Goal: Task Accomplishment & Management: Manage account settings

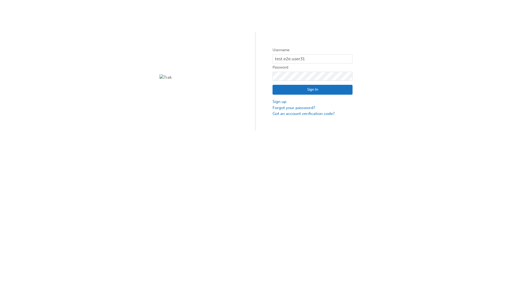
type input "test.e2e.user31"
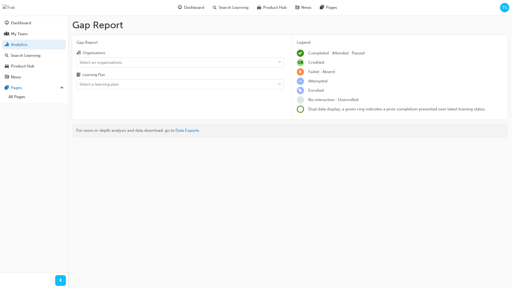
click at [80, 62] on input "Organisations Select an organisations" at bounding box center [80, 62] width 1 height 5
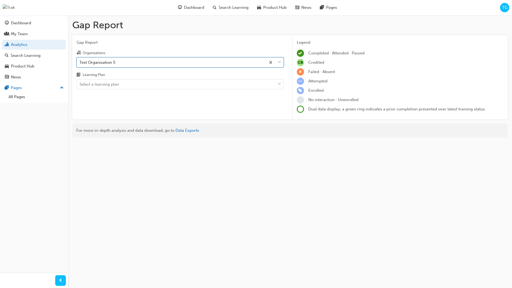
click at [80, 84] on input "Learning Plan Select a learning plan" at bounding box center [80, 84] width 1 height 5
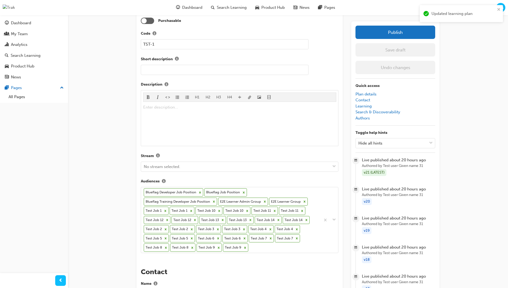
scroll to position [162, 0]
